Goal: Task Accomplishment & Management: Manage account settings

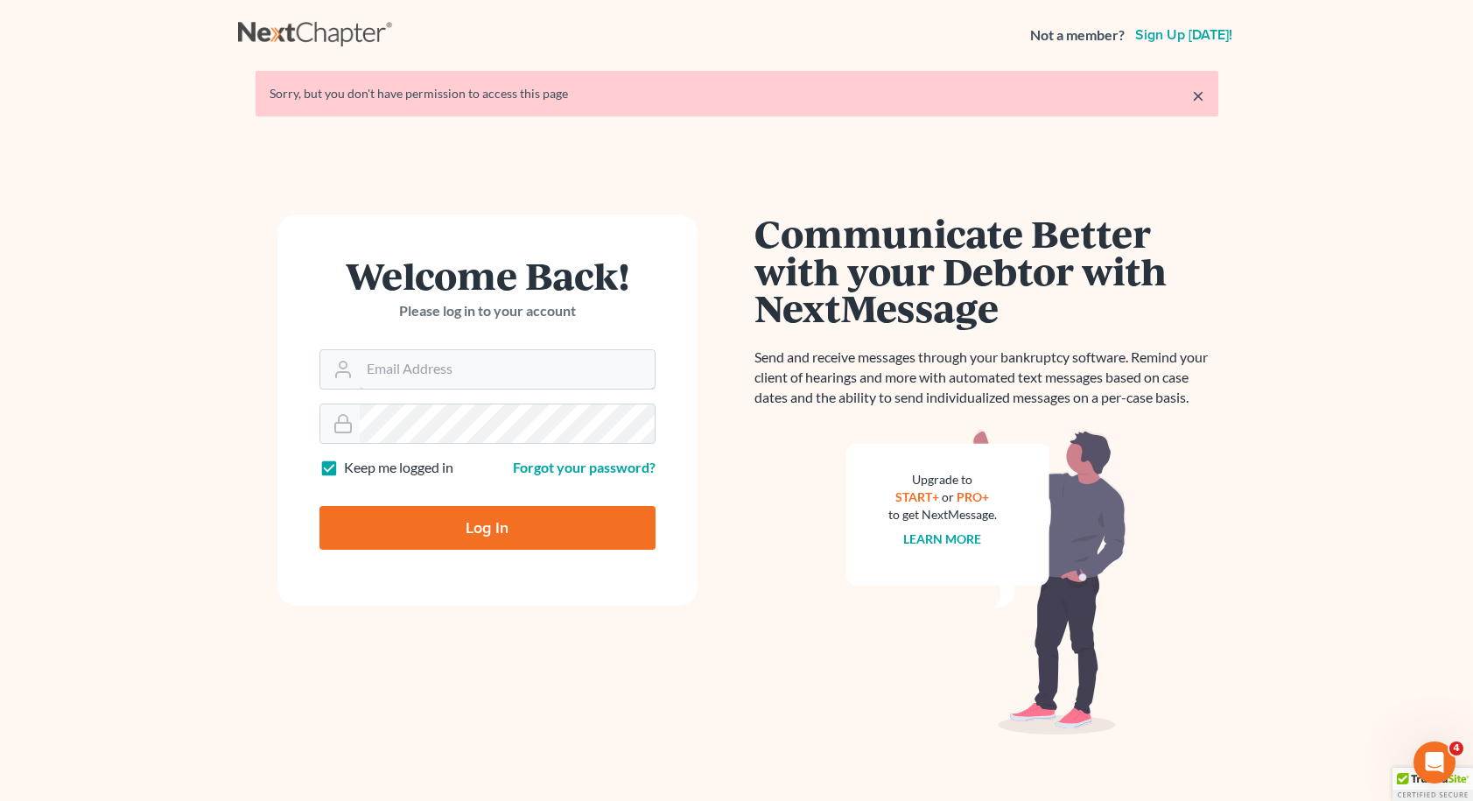
type input "[EMAIL_ADDRESS][DOMAIN_NAME]"
click at [487, 526] on input "Log In" at bounding box center [487, 528] width 336 height 44
type input "Thinking..."
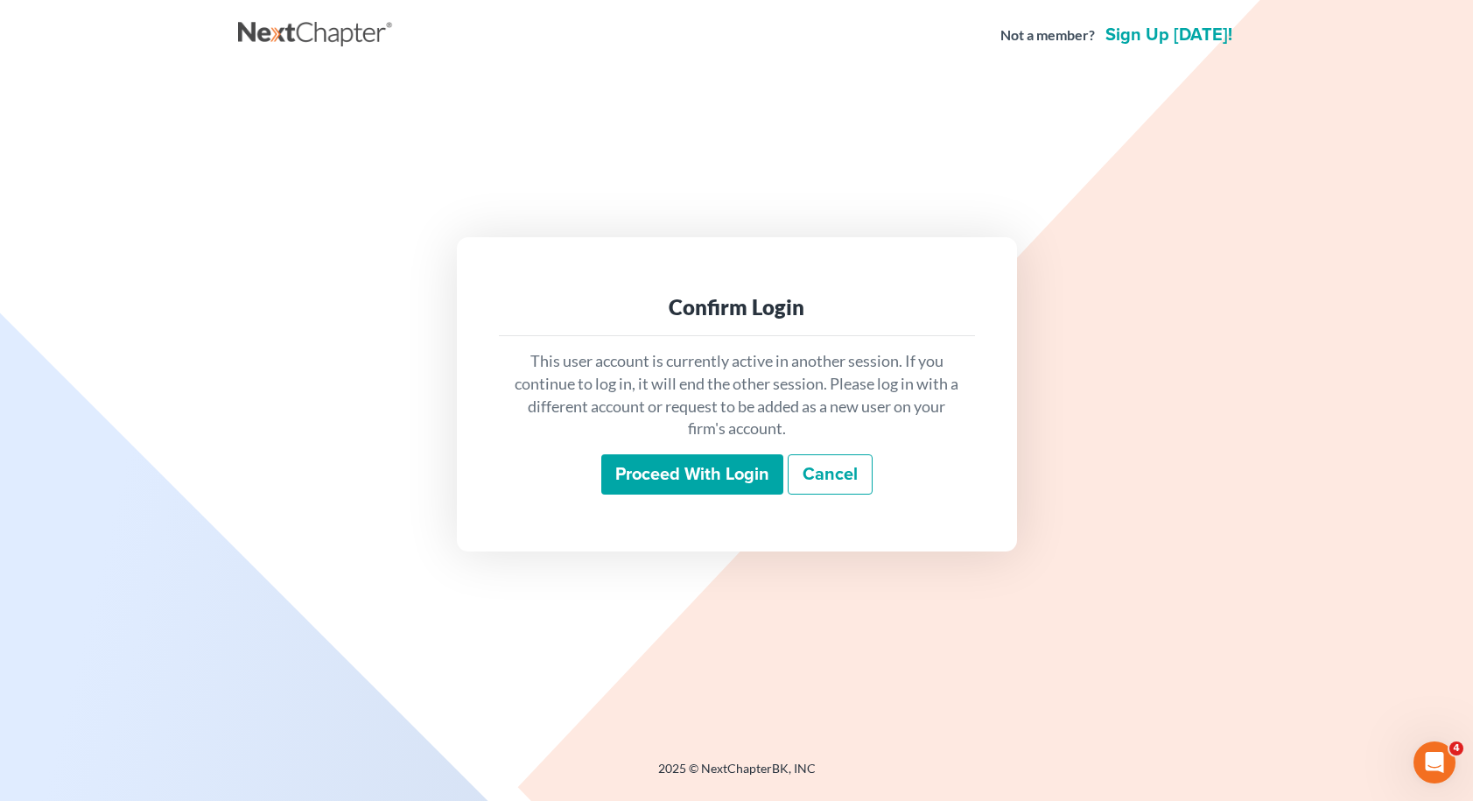
click at [760, 474] on input "Proceed with login" at bounding box center [692, 474] width 182 height 40
